Goal: Navigation & Orientation: Go to known website

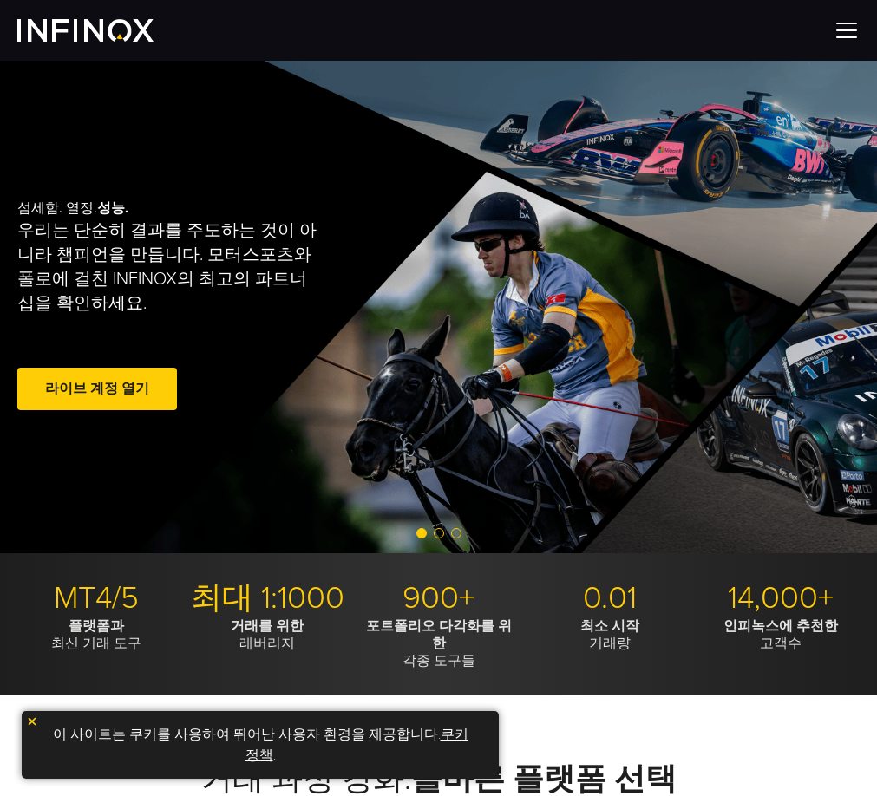
click at [87, 32] on img at bounding box center [85, 30] width 136 height 23
click at [843, 29] on img at bounding box center [847, 30] width 26 height 26
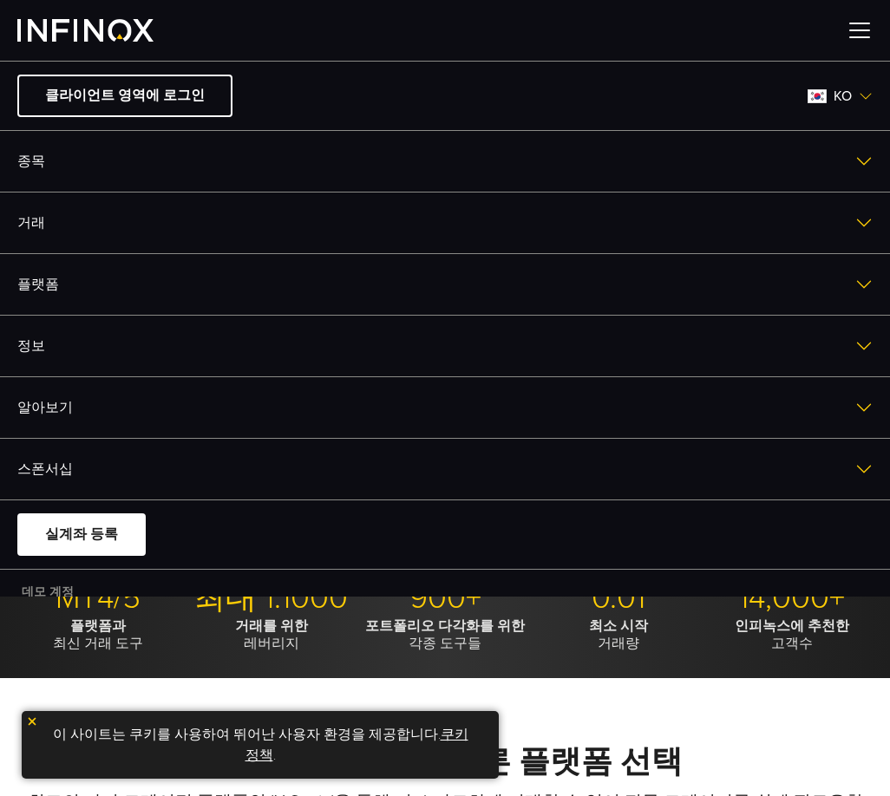
click at [161, 217] on link "거래" at bounding box center [445, 223] width 890 height 61
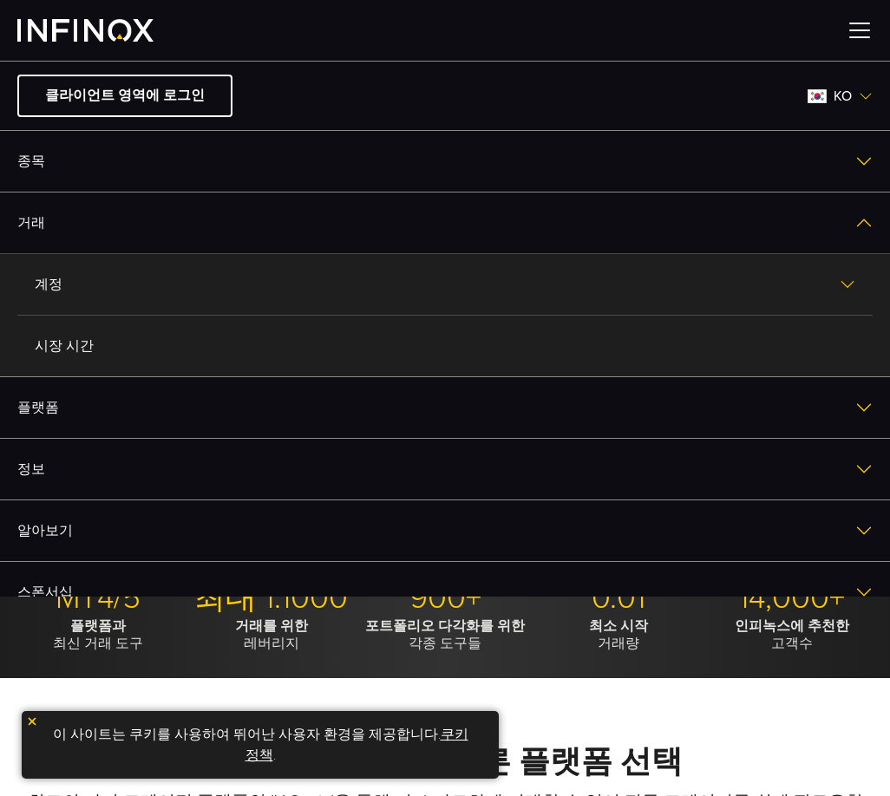
click at [82, 409] on link "플랫폼" at bounding box center [445, 407] width 890 height 61
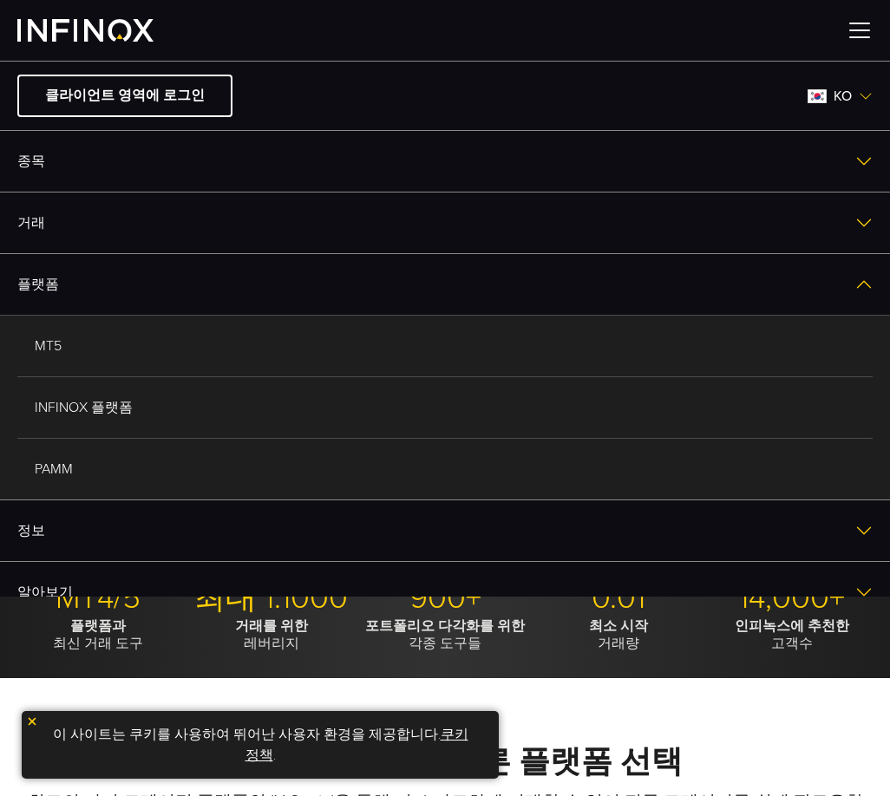
click at [166, 165] on link "종목" at bounding box center [445, 161] width 890 height 61
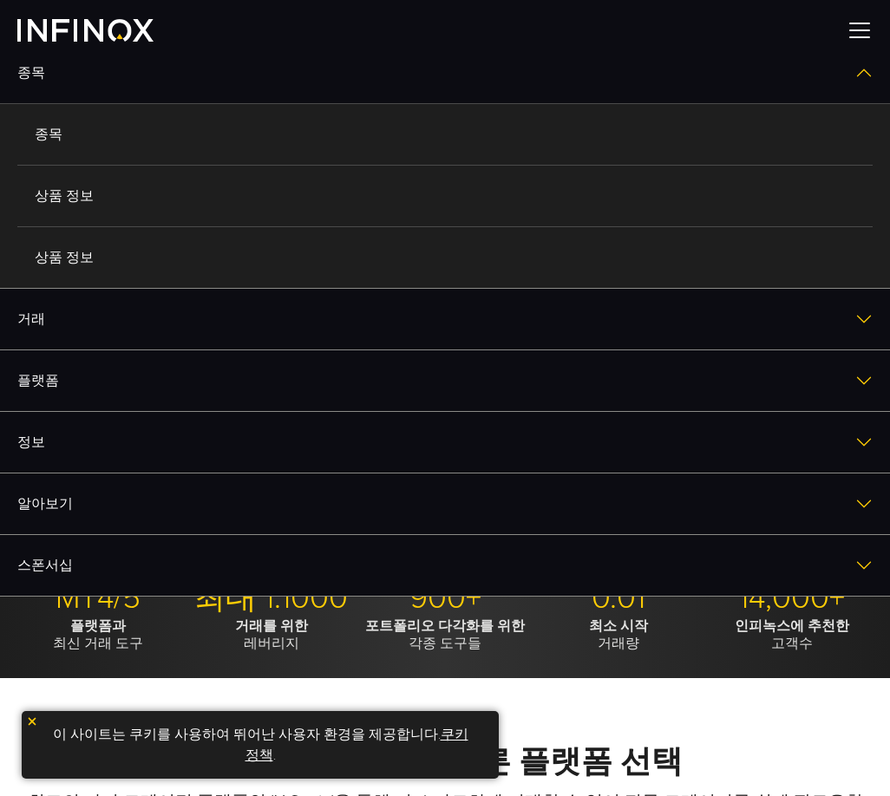
scroll to position [174, 0]
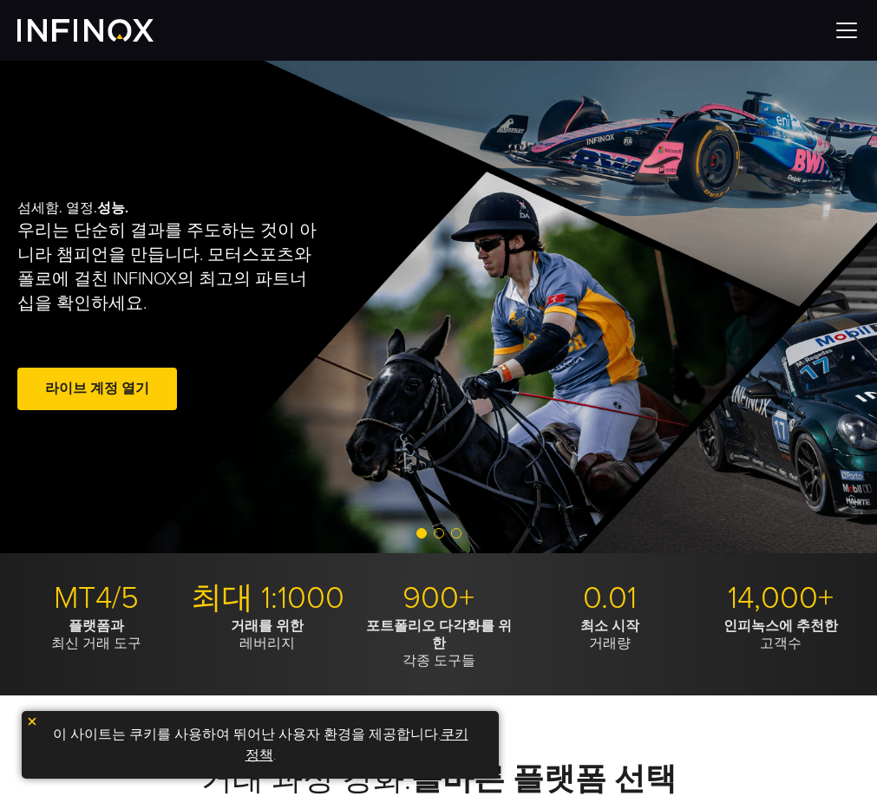
click at [841, 29] on img at bounding box center [847, 30] width 26 height 26
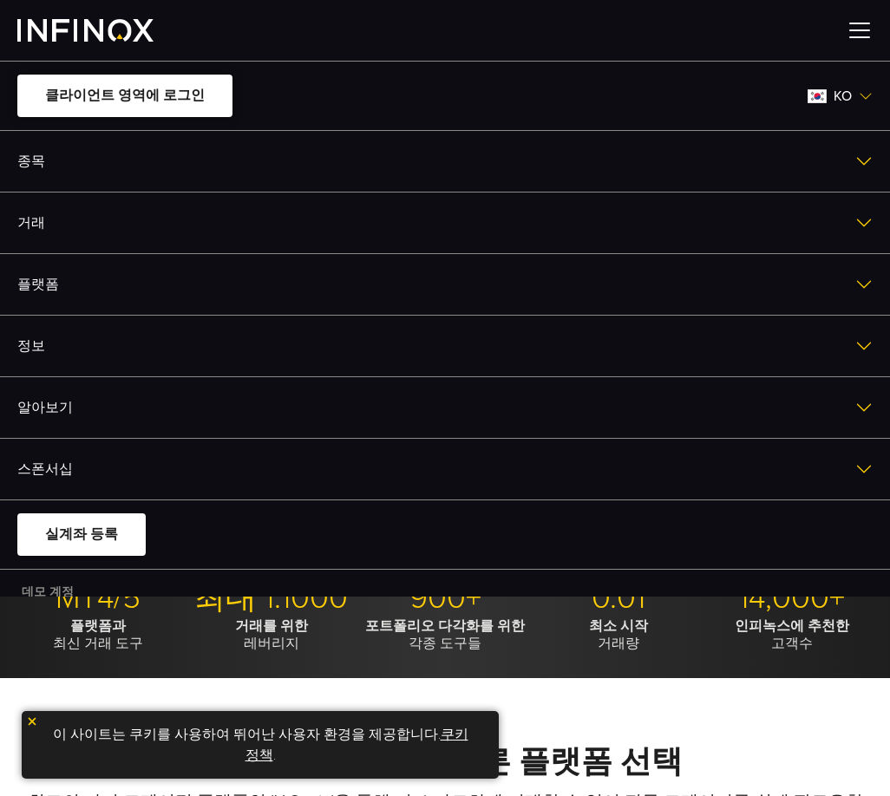
click at [145, 95] on link "클라이언트 영역에 로그인" at bounding box center [124, 96] width 215 height 43
